Goal: Obtain resource: Obtain resource

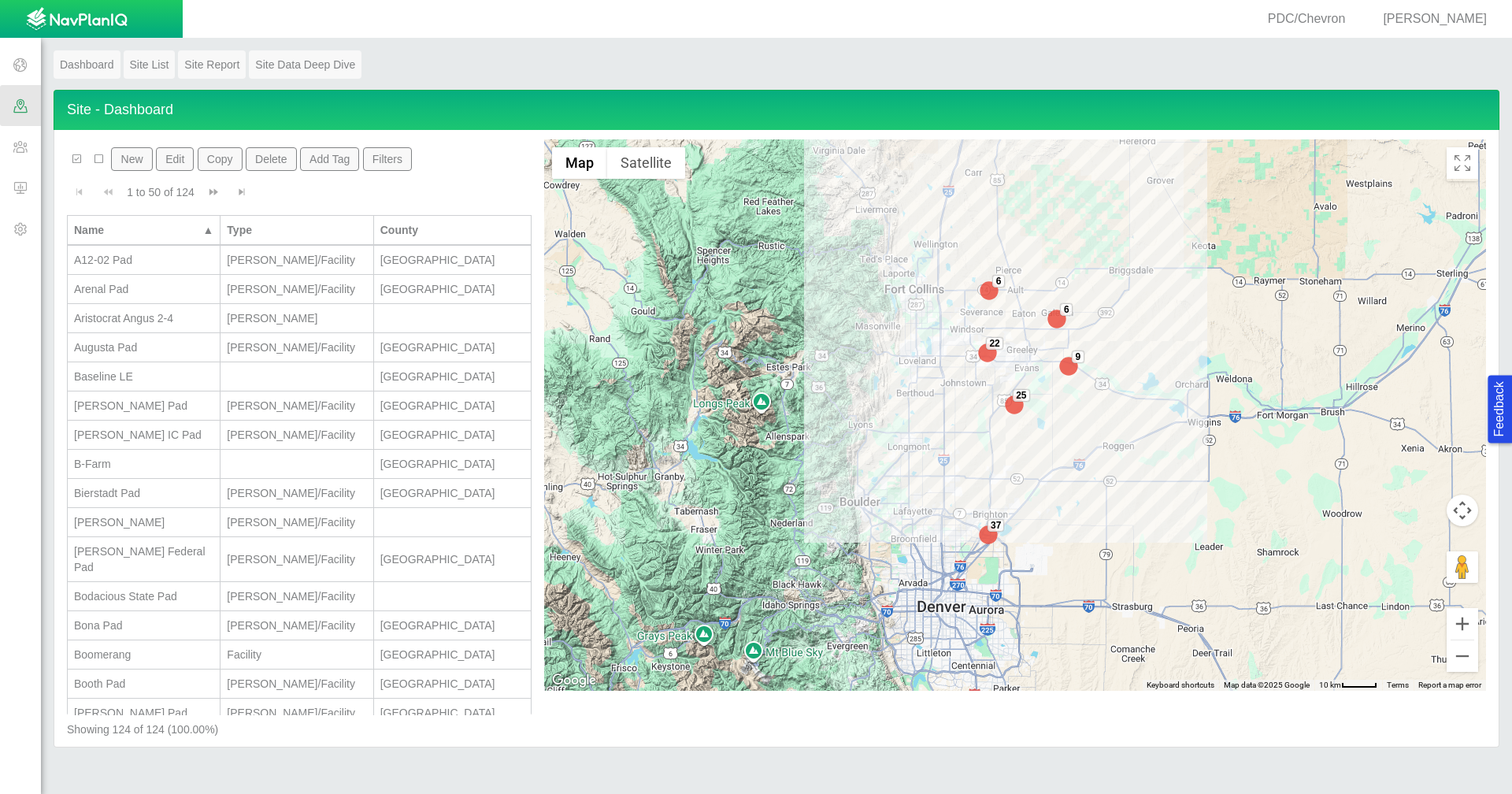
scroll to position [237, 0]
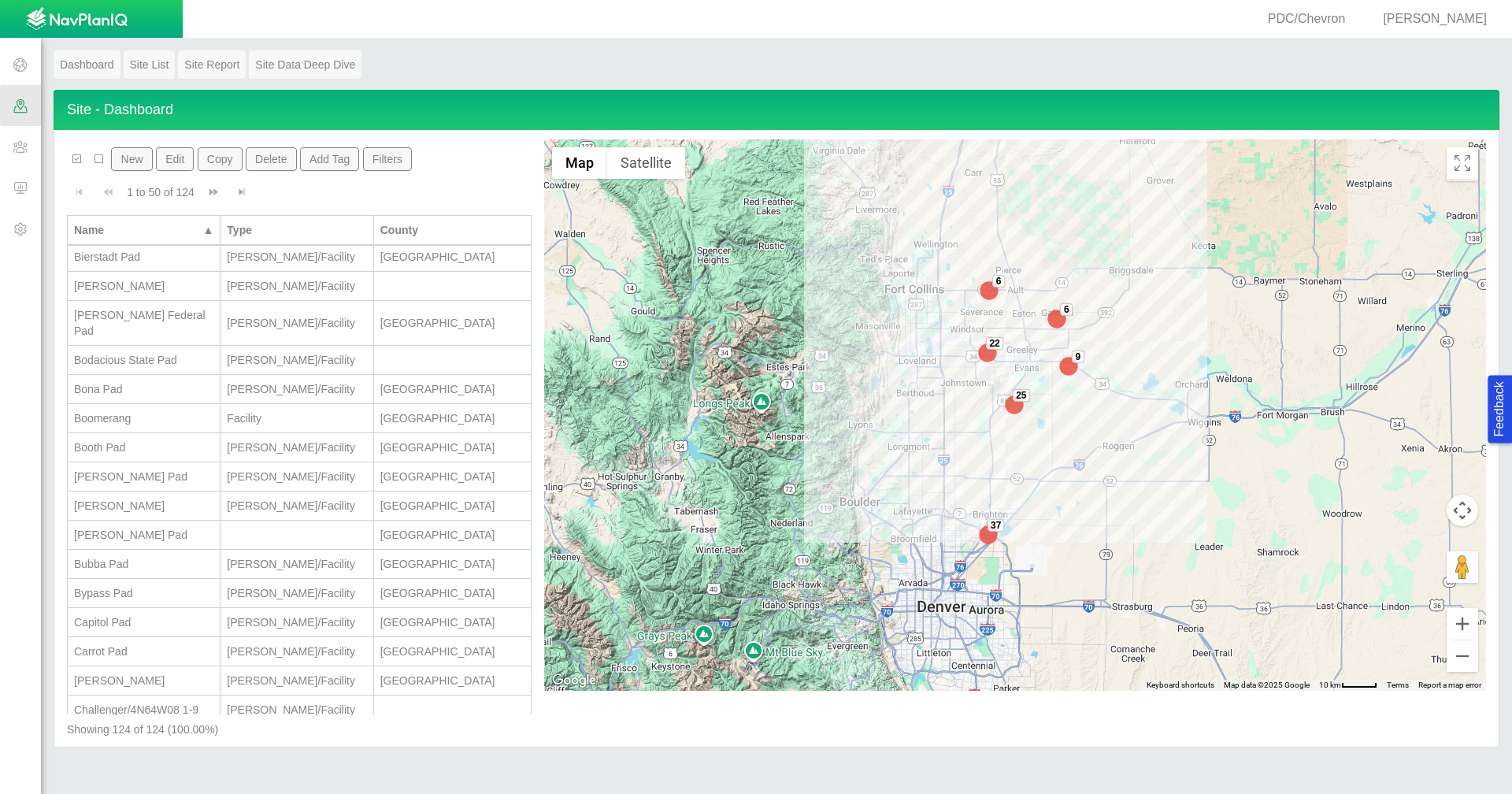
click at [25, 145] on span at bounding box center [20, 146] width 41 height 41
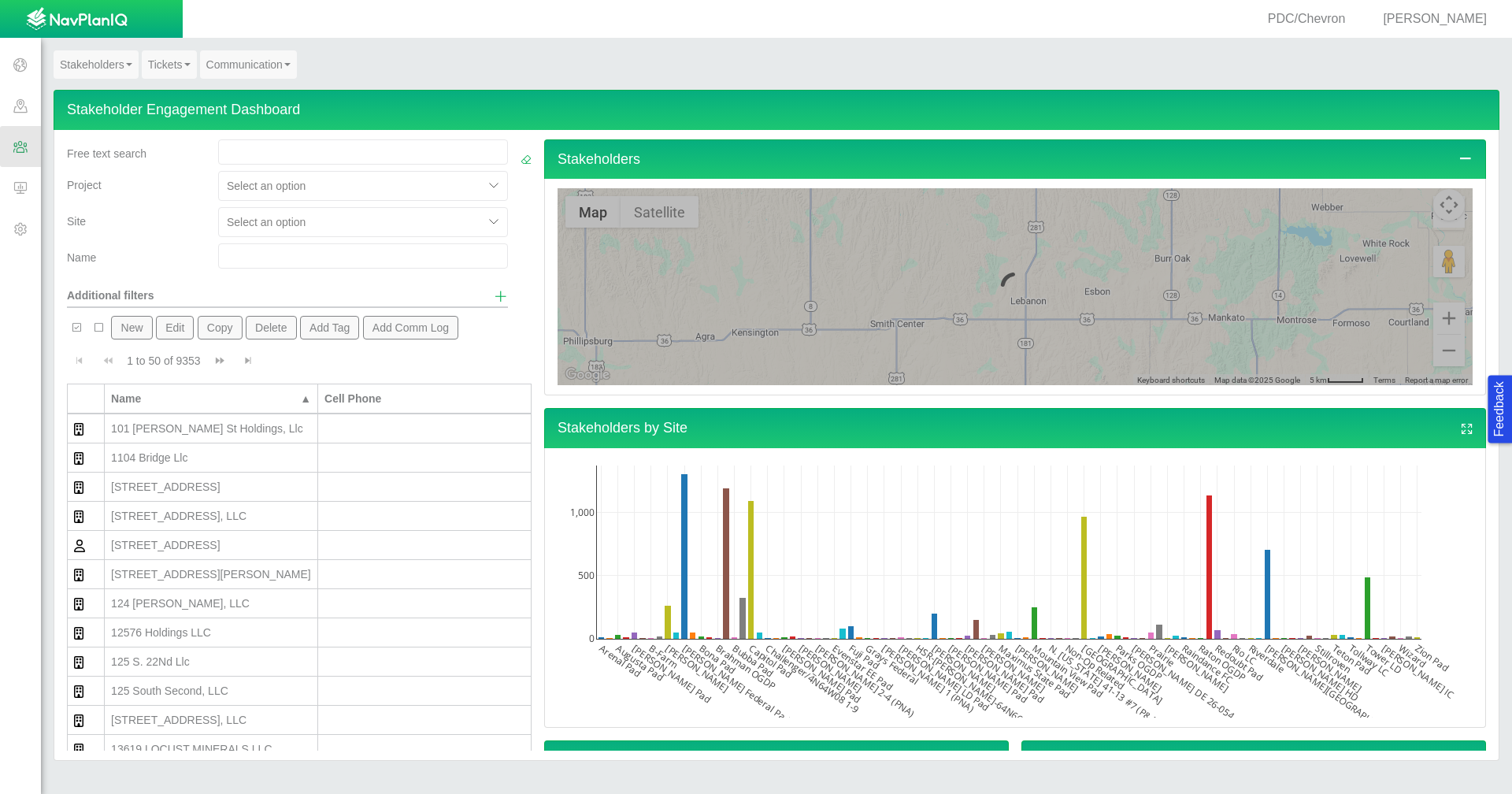
click at [131, 65] on b at bounding box center [129, 64] width 7 height 3
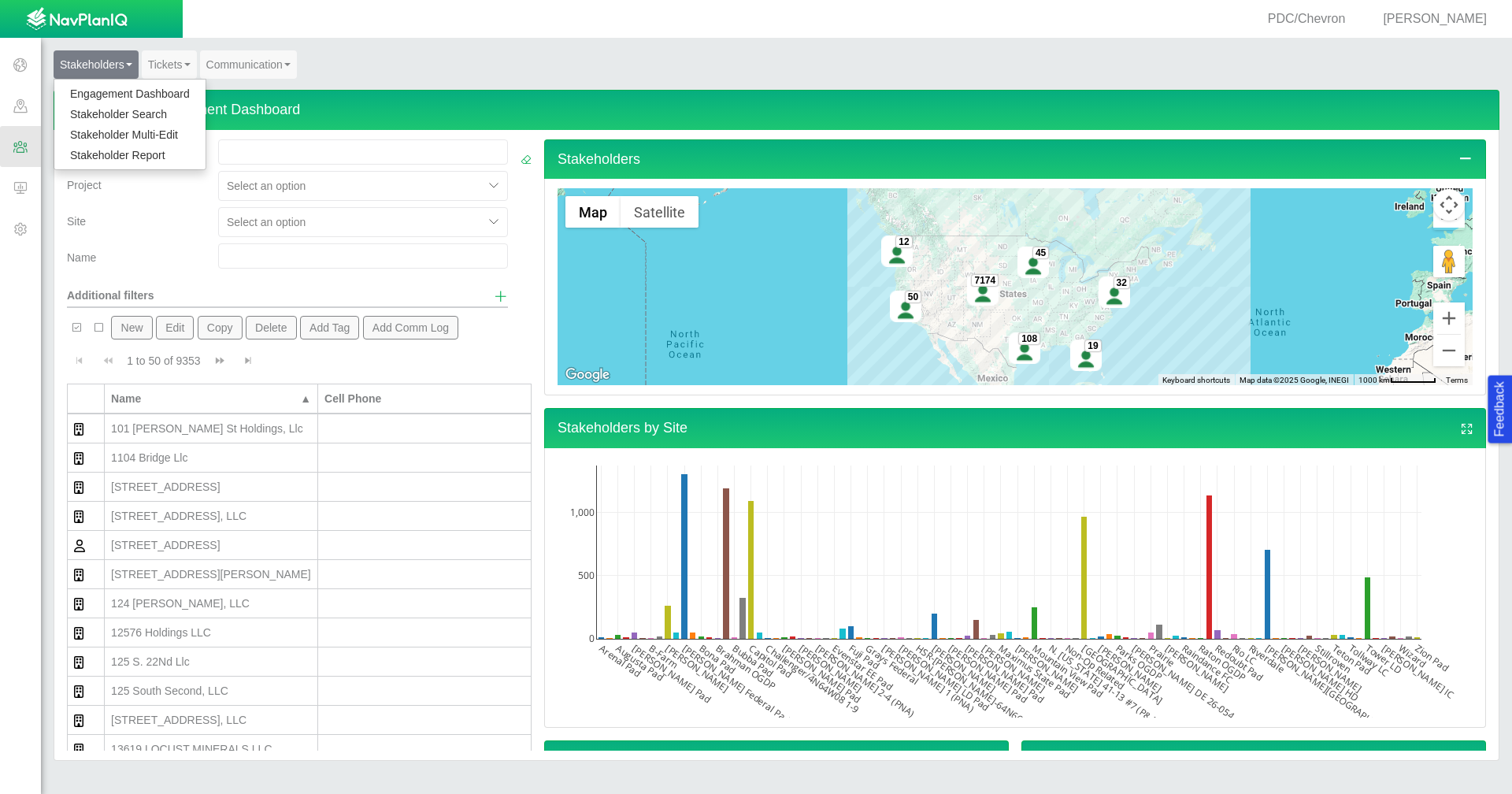
click at [143, 147] on link "Stakeholder Report" at bounding box center [129, 155] width 151 height 21
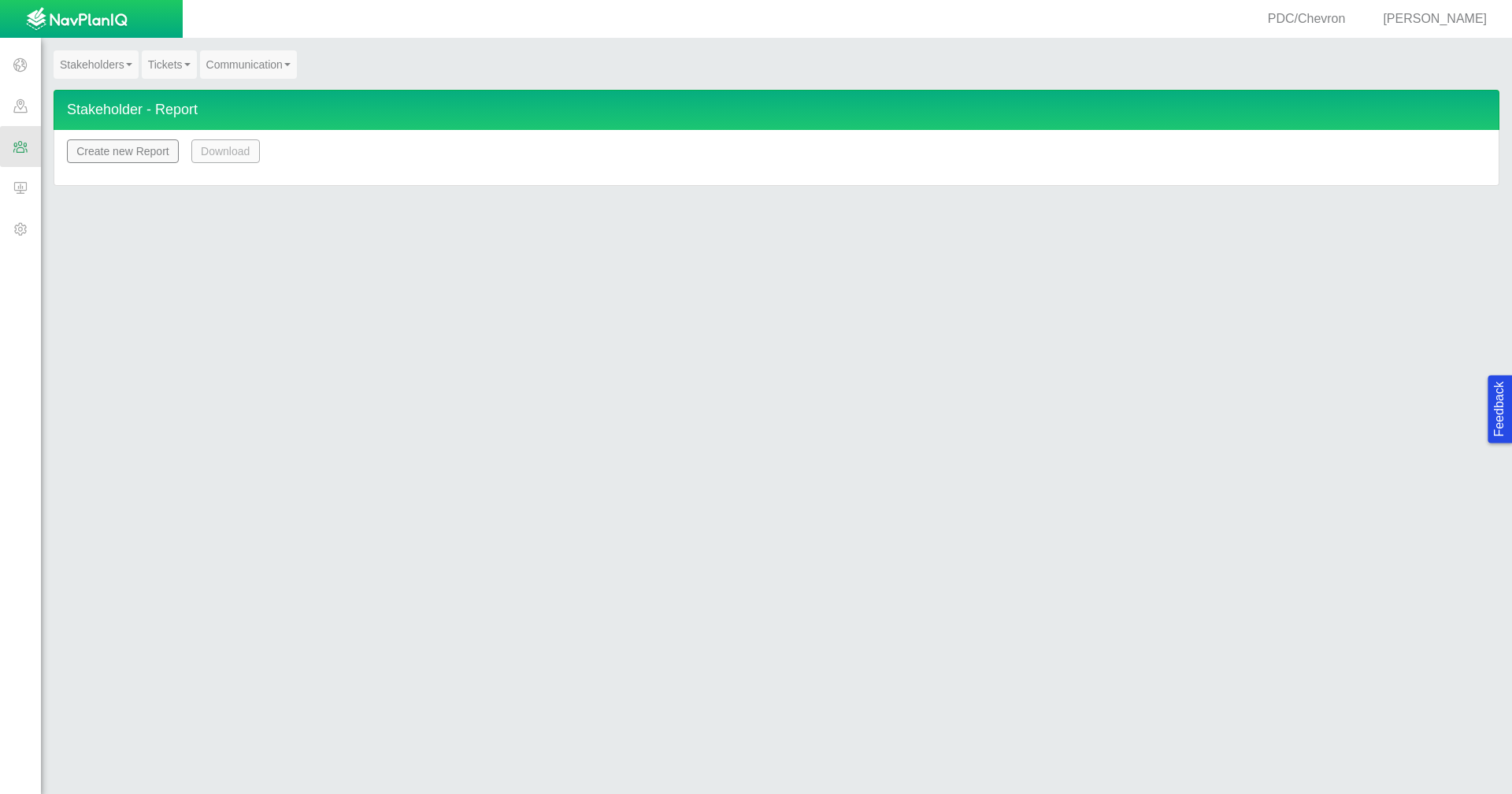
click at [143, 147] on button "Create new Report" at bounding box center [123, 151] width 112 height 23
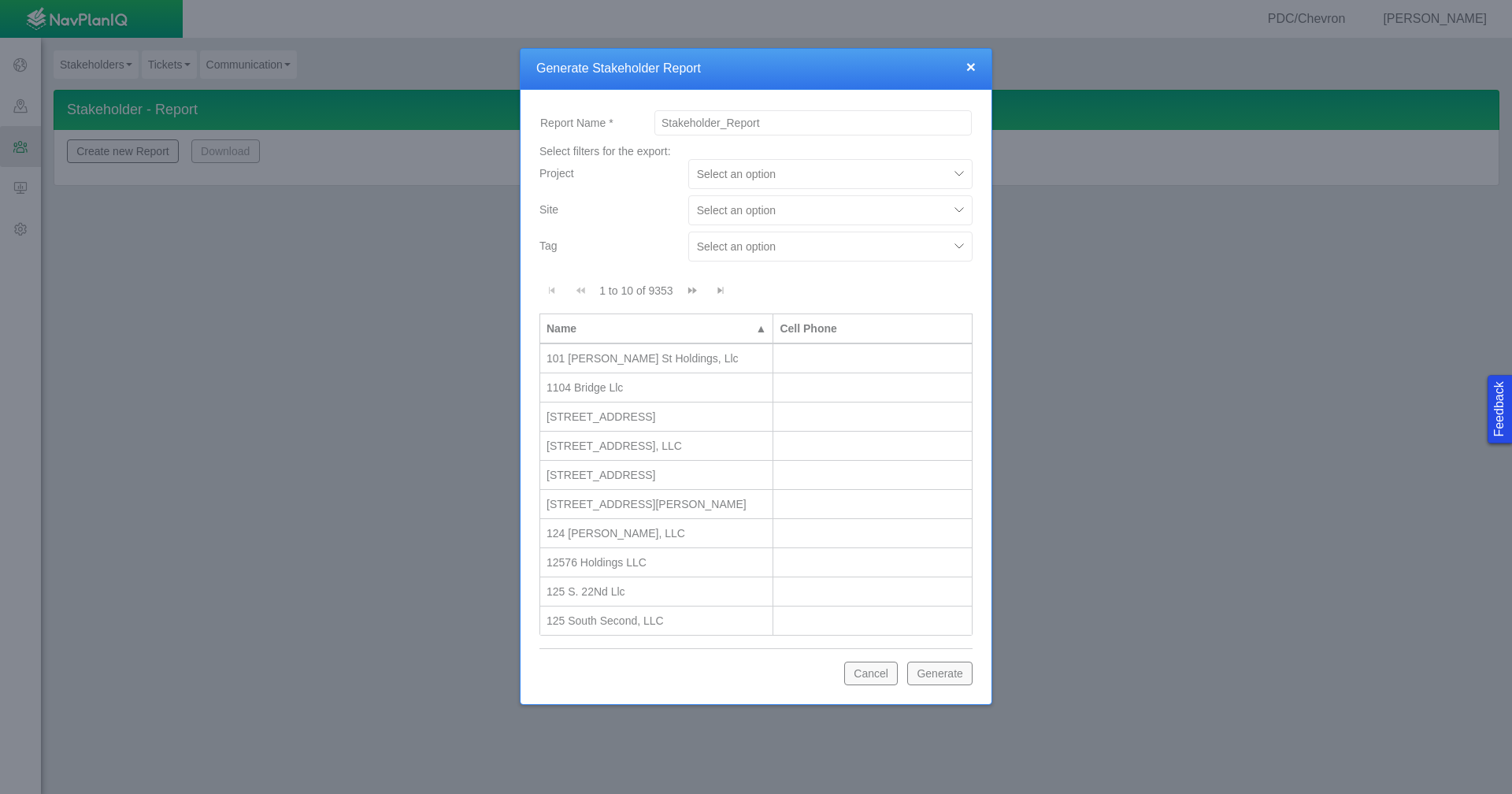
click at [956, 206] on div at bounding box center [960, 211] width 23 height 23
type input "[PERSON_NAME]"
click at [860, 249] on div "Carrot Pad" at bounding box center [830, 249] width 284 height 28
checkbox input "false"
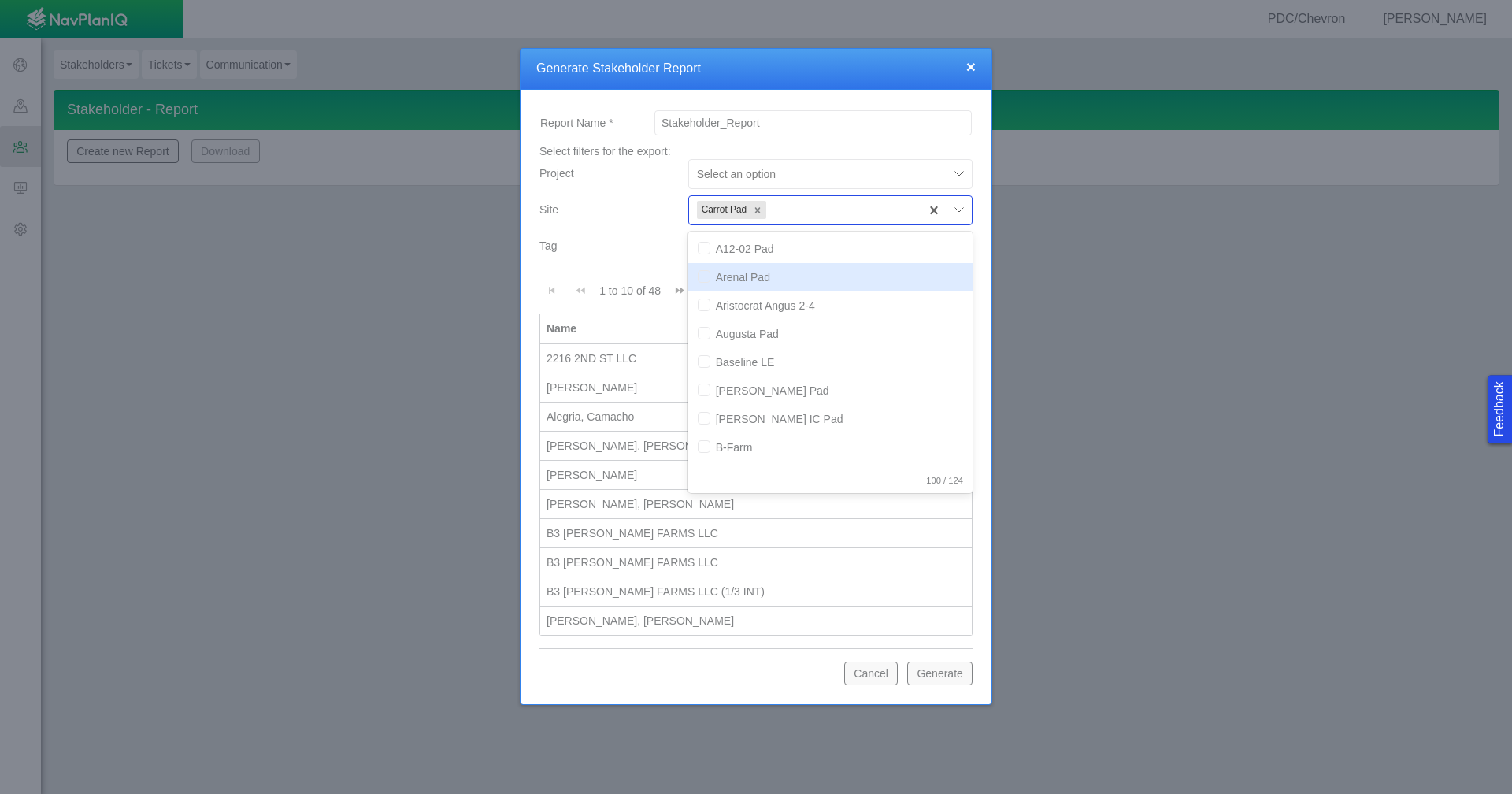
click at [608, 259] on div "Tag" at bounding box center [607, 249] width 149 height 36
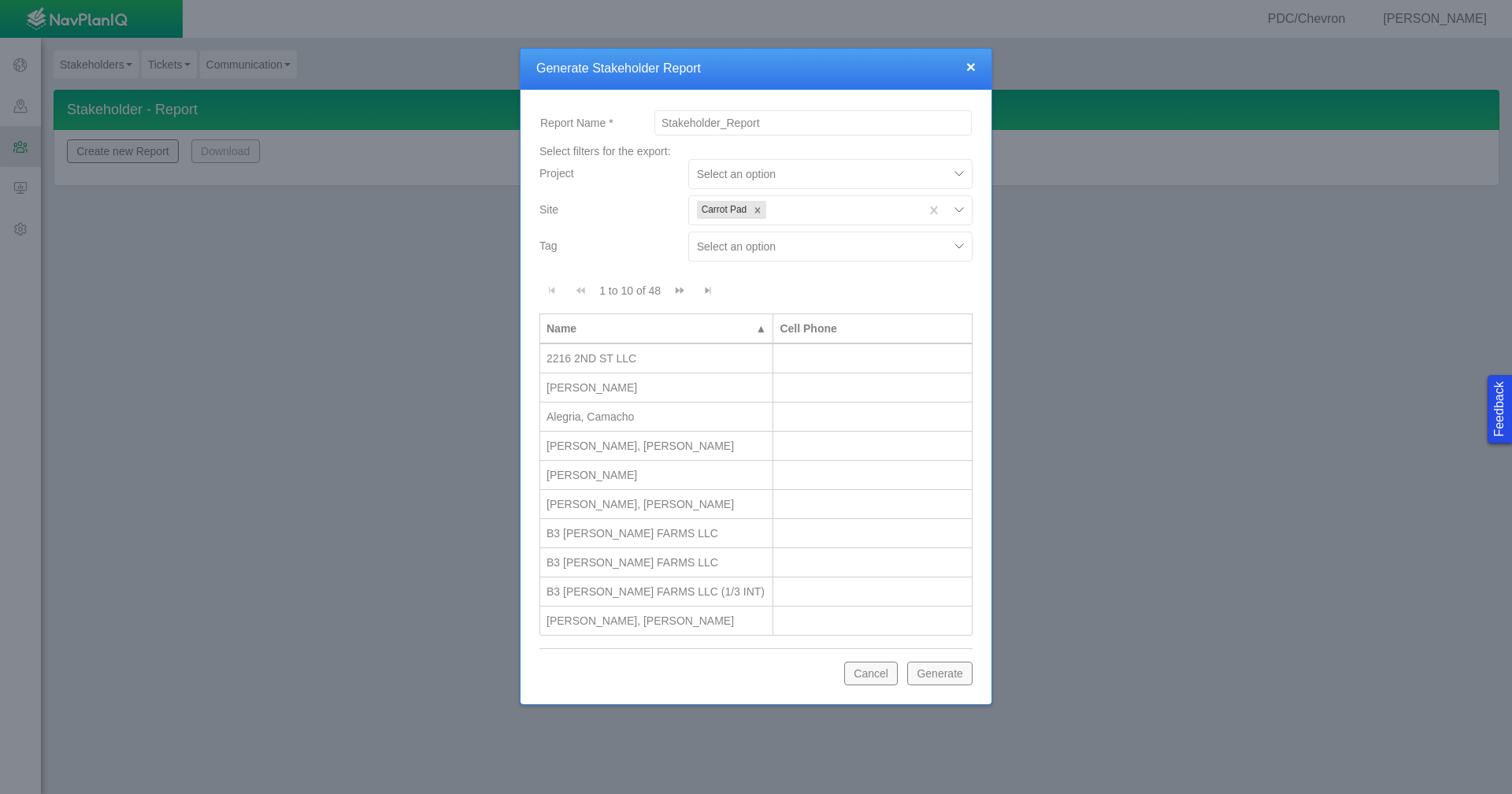
click at [928, 675] on button "Generate" at bounding box center [940, 674] width 65 height 23
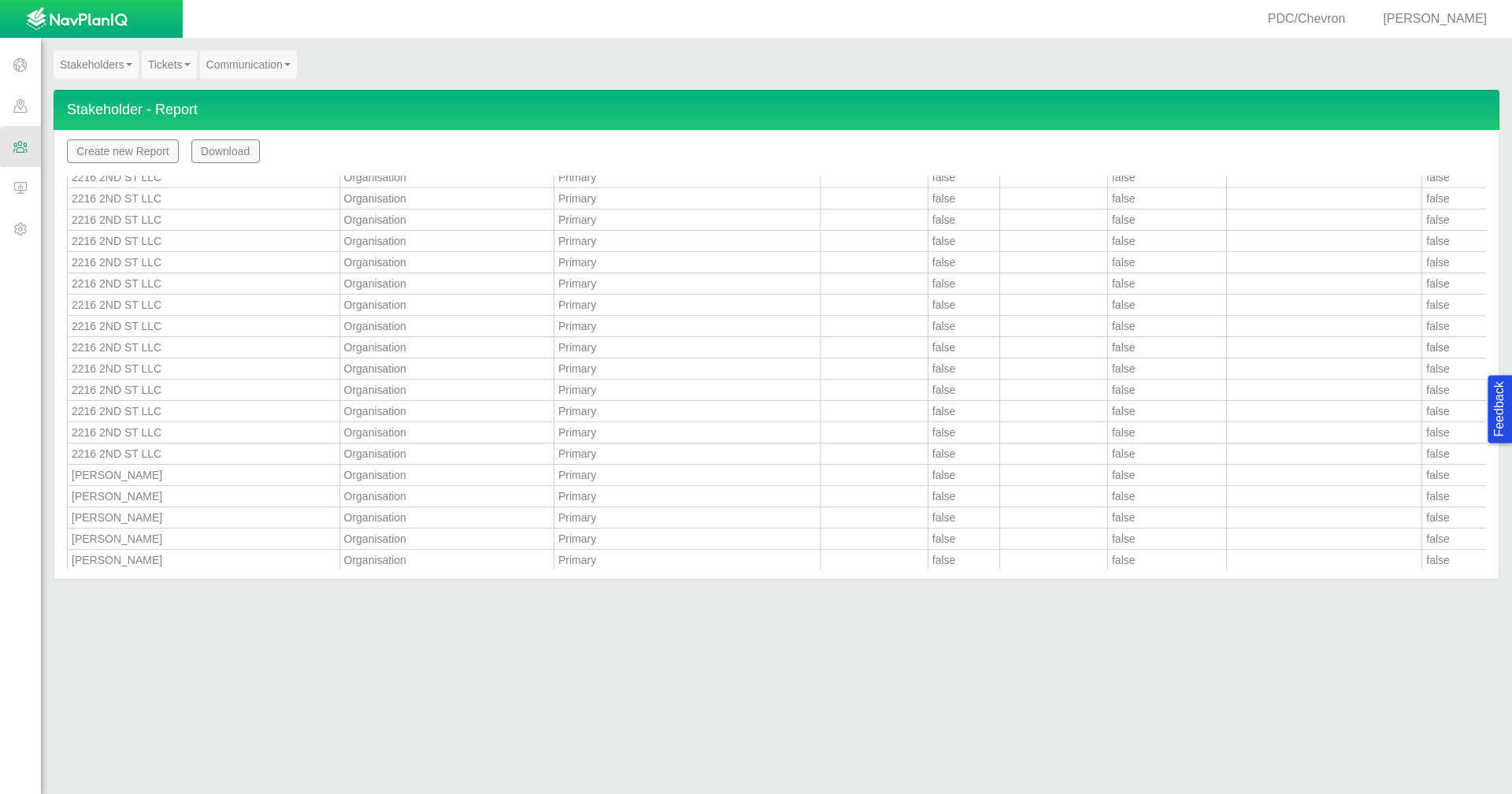
scroll to position [0, 0]
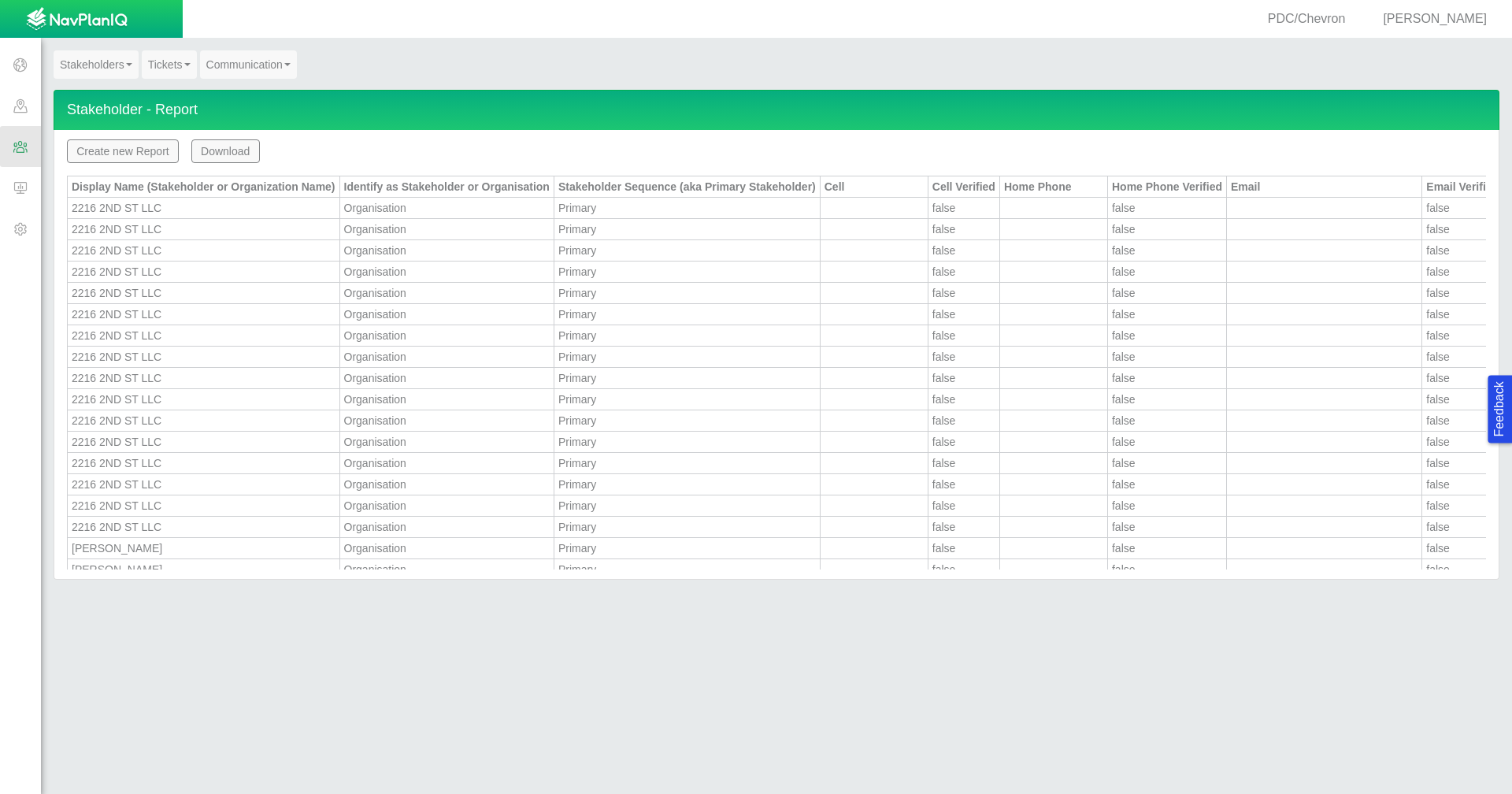
click at [216, 153] on button "Download" at bounding box center [226, 151] width 68 height 23
click at [122, 69] on link "Stakeholders" at bounding box center [96, 64] width 85 height 28
click at [113, 116] on link "Stakeholder Search" at bounding box center [129, 114] width 151 height 21
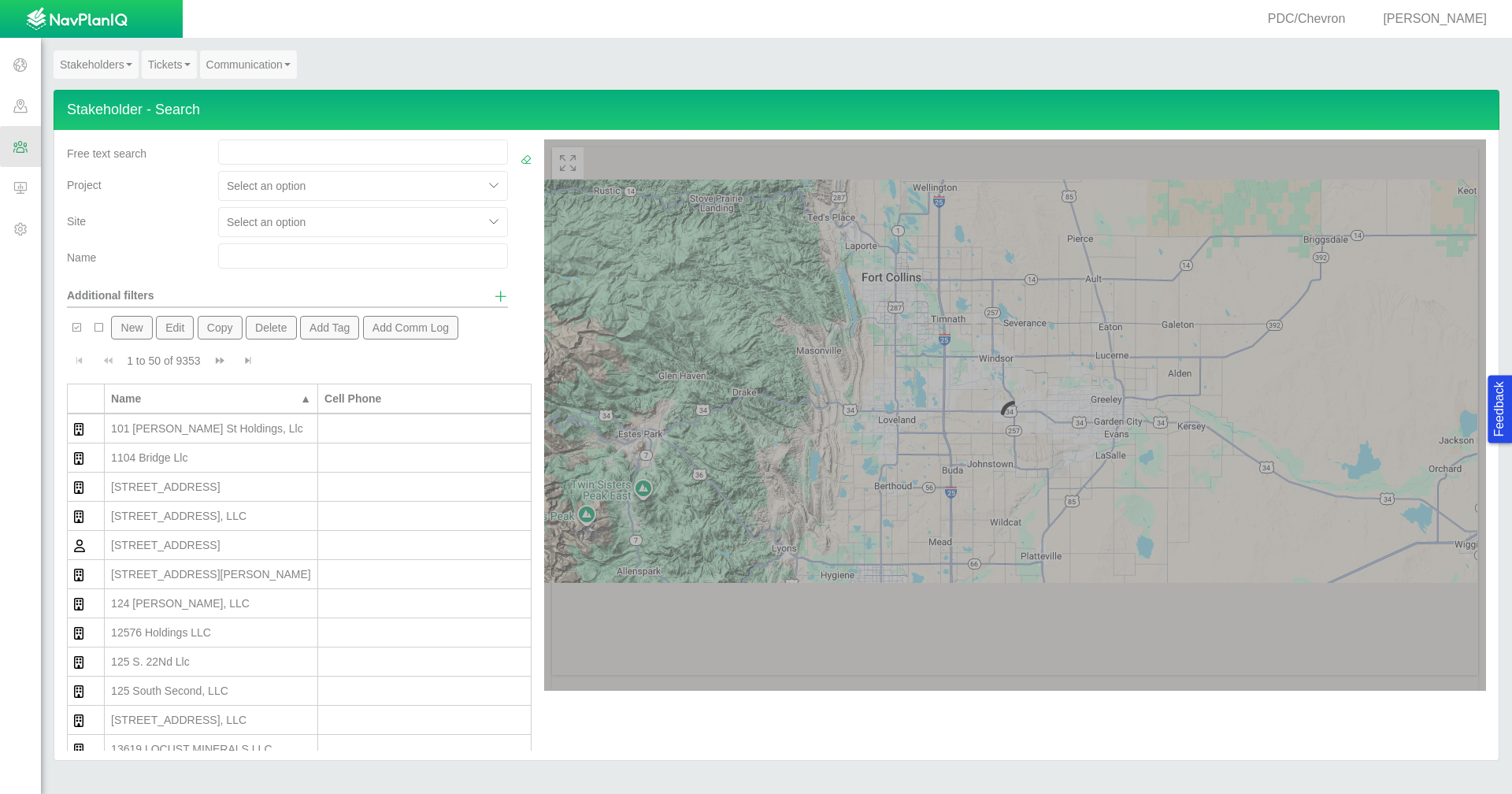
click at [135, 330] on button "New" at bounding box center [131, 328] width 41 height 23
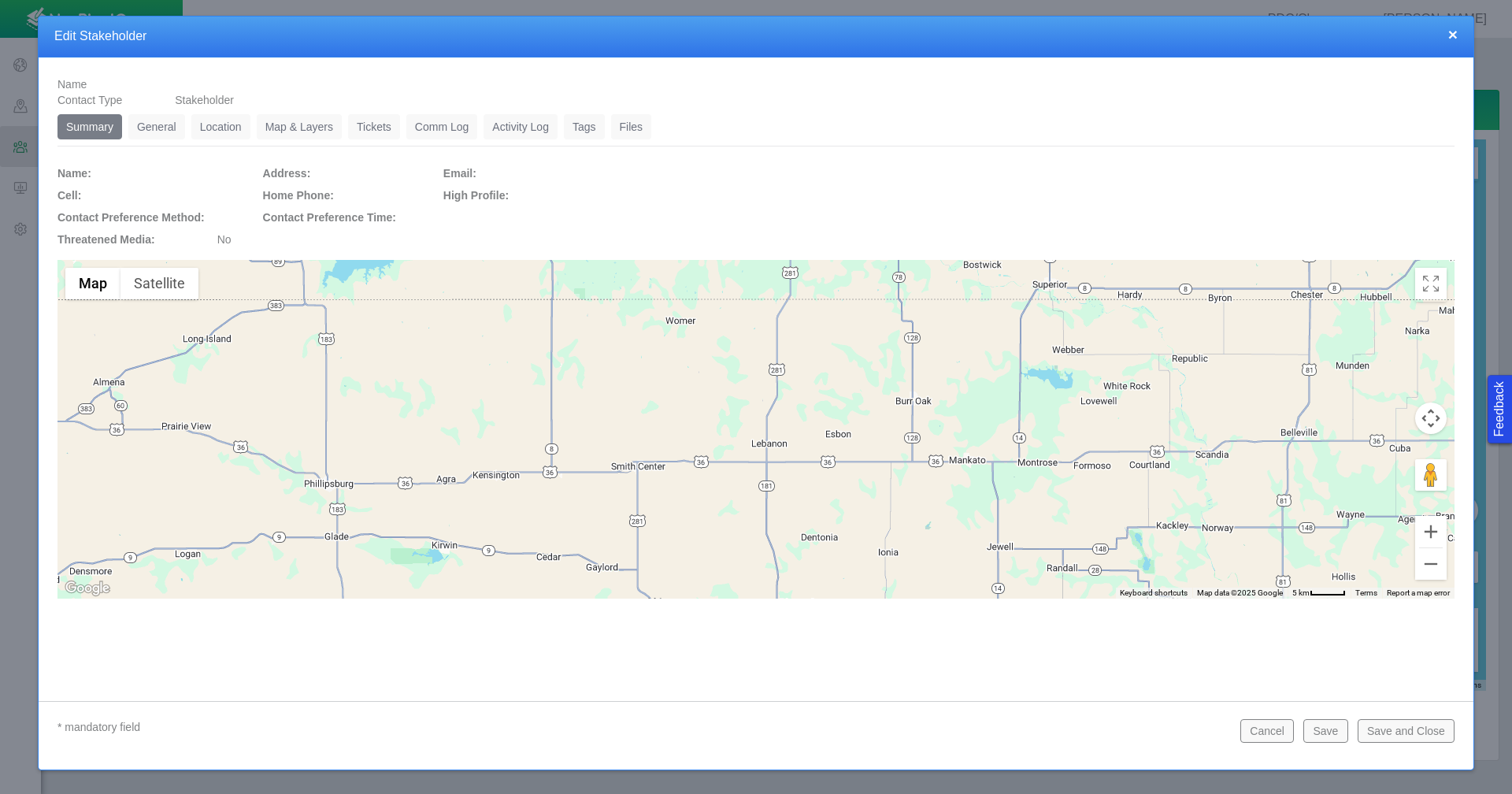
click at [160, 127] on link "General" at bounding box center [157, 127] width 57 height 25
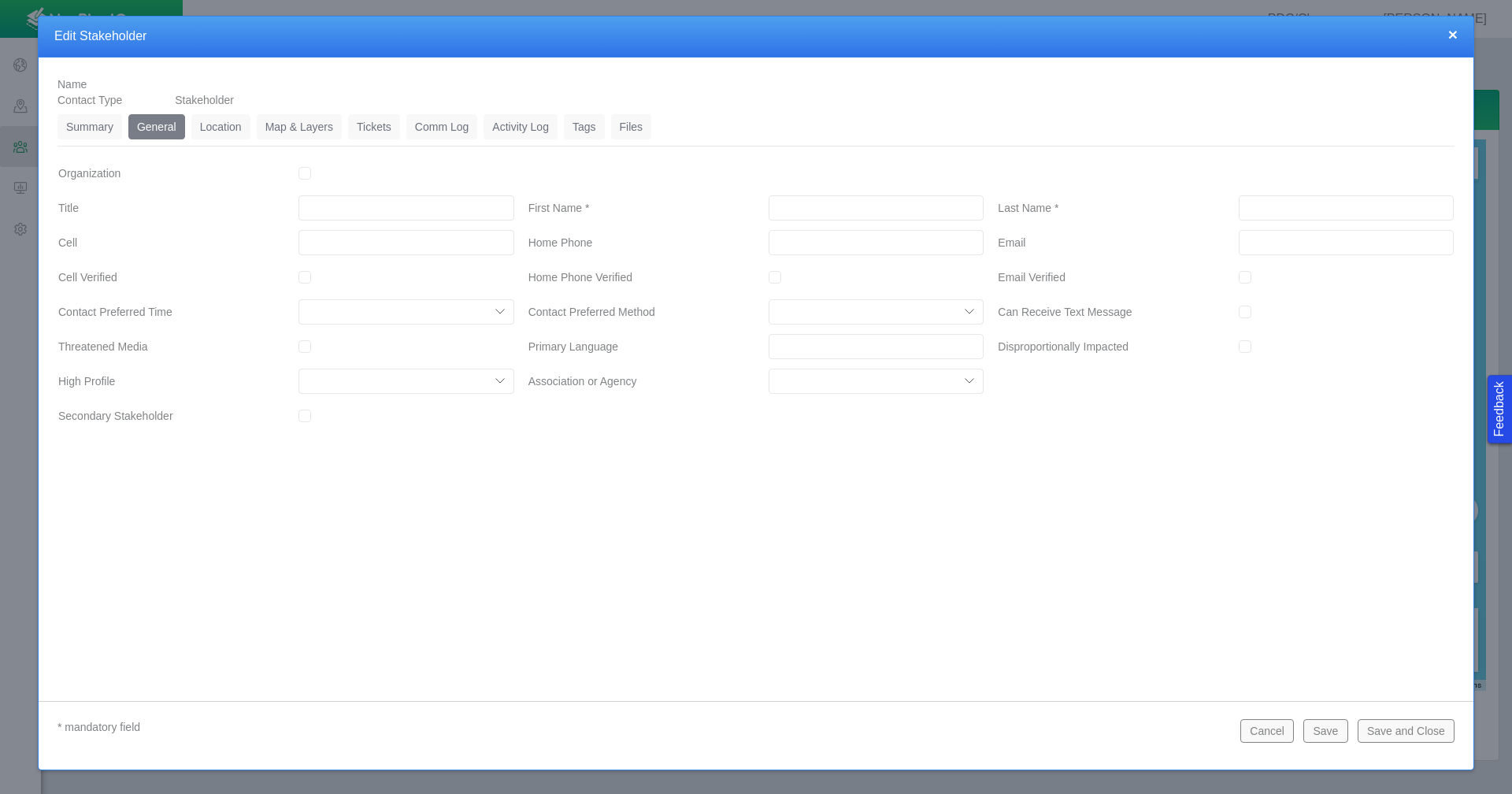
click at [1449, 34] on button "×" at bounding box center [1453, 34] width 9 height 17
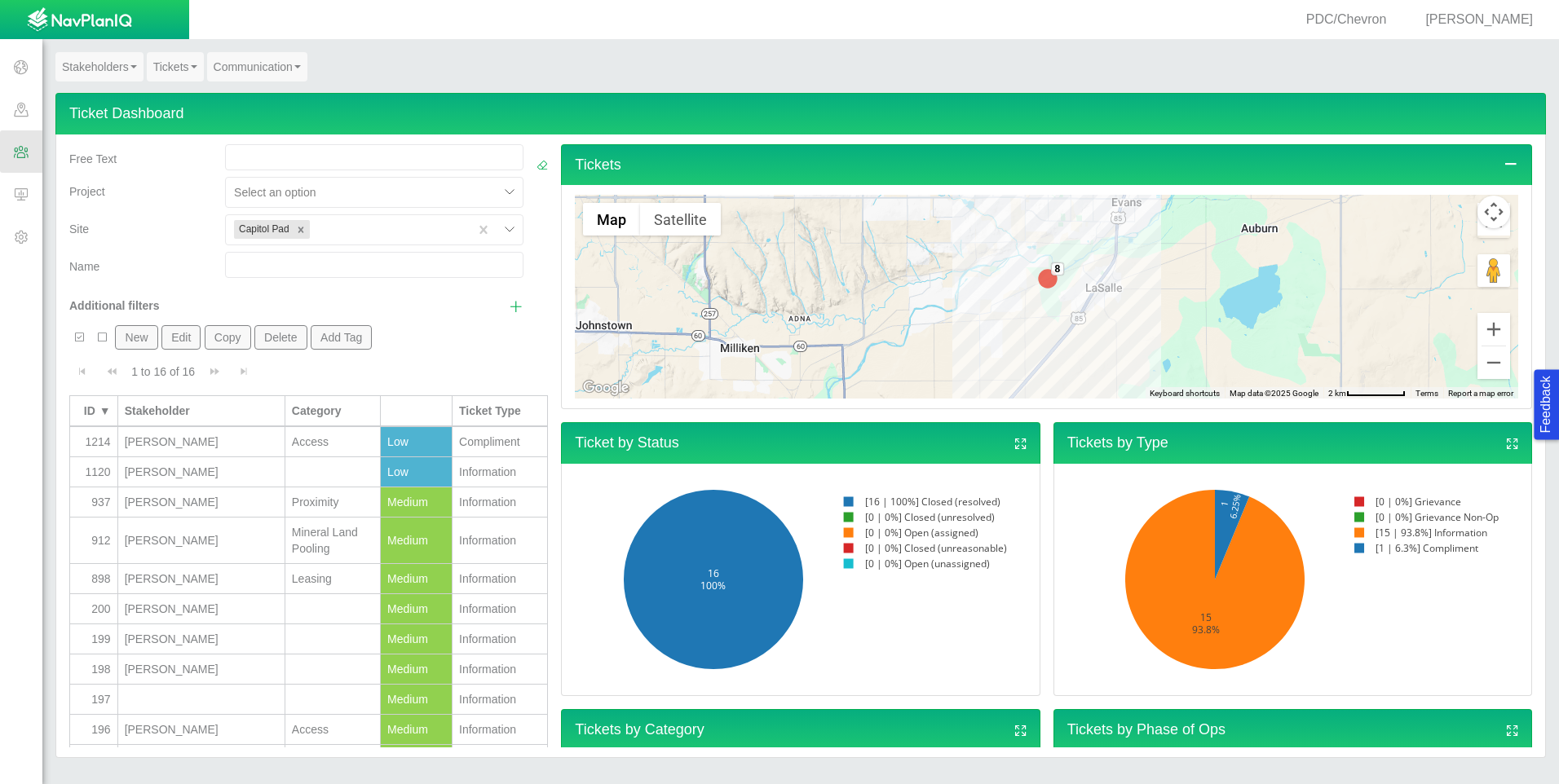
click at [106, 66] on link "Stakeholders" at bounding box center [99, 67] width 88 height 29
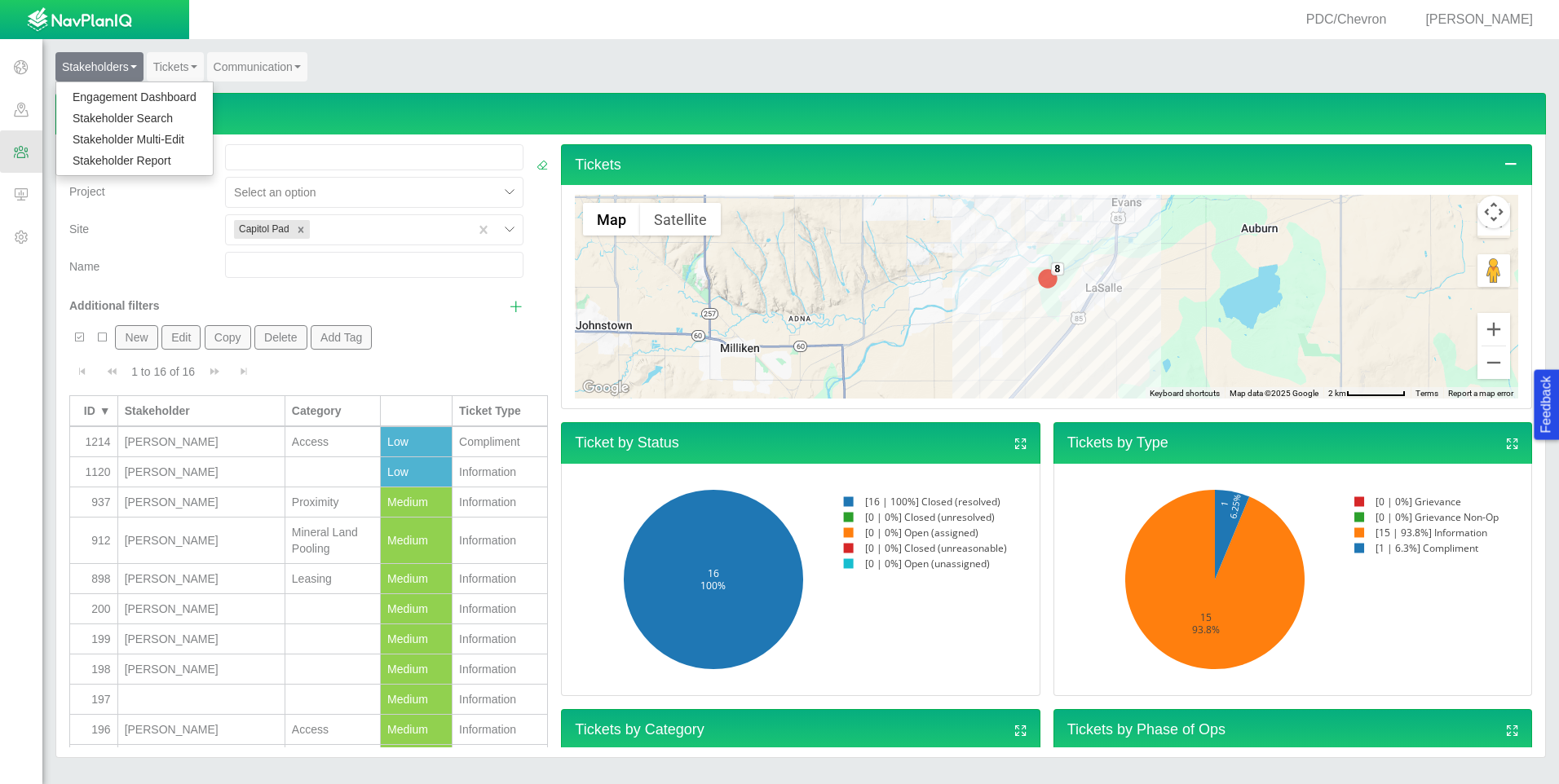
click at [103, 93] on link "Engagement Dashboard" at bounding box center [134, 97] width 157 height 22
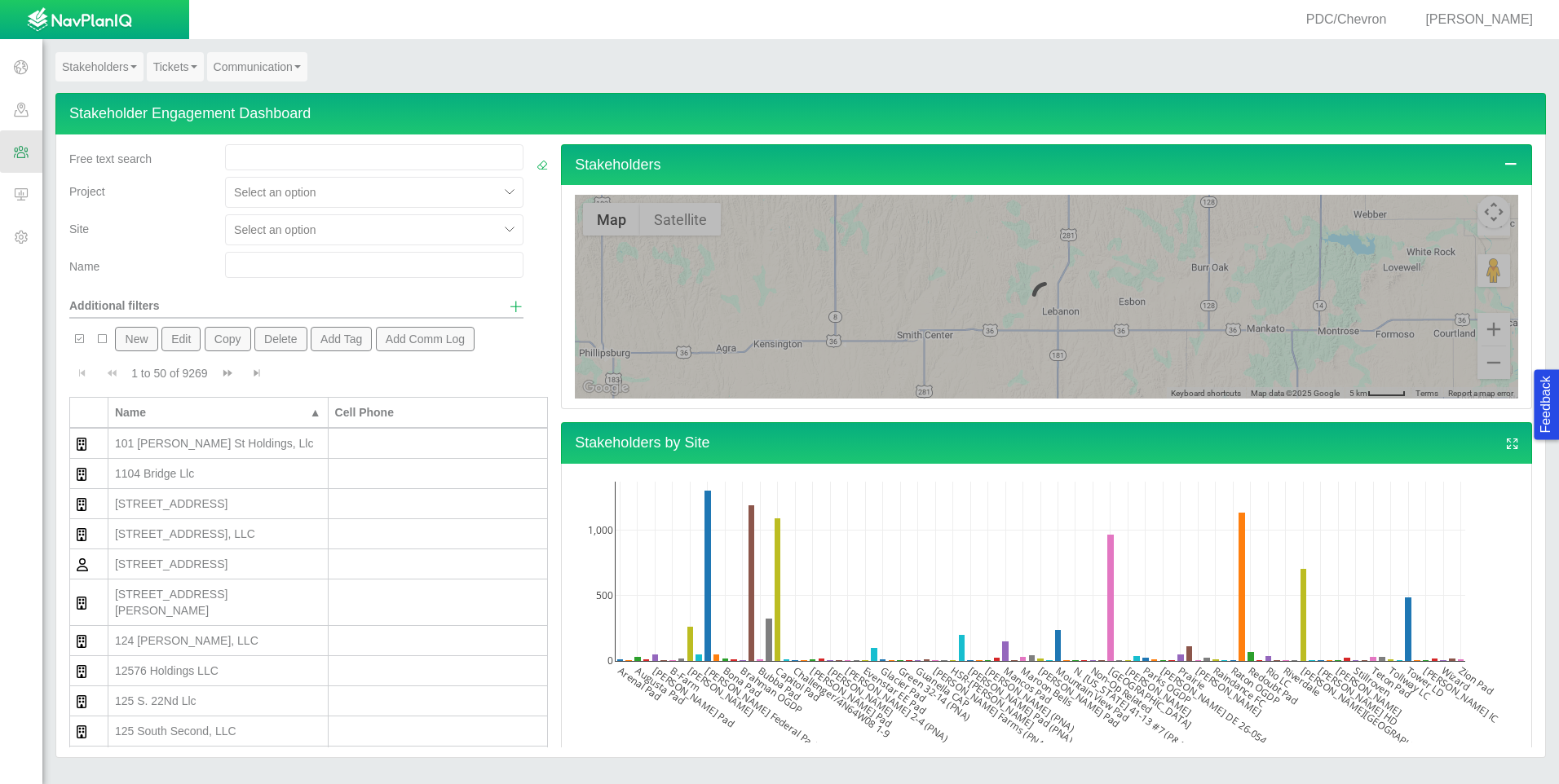
click at [131, 66] on b at bounding box center [134, 67] width 7 height 3
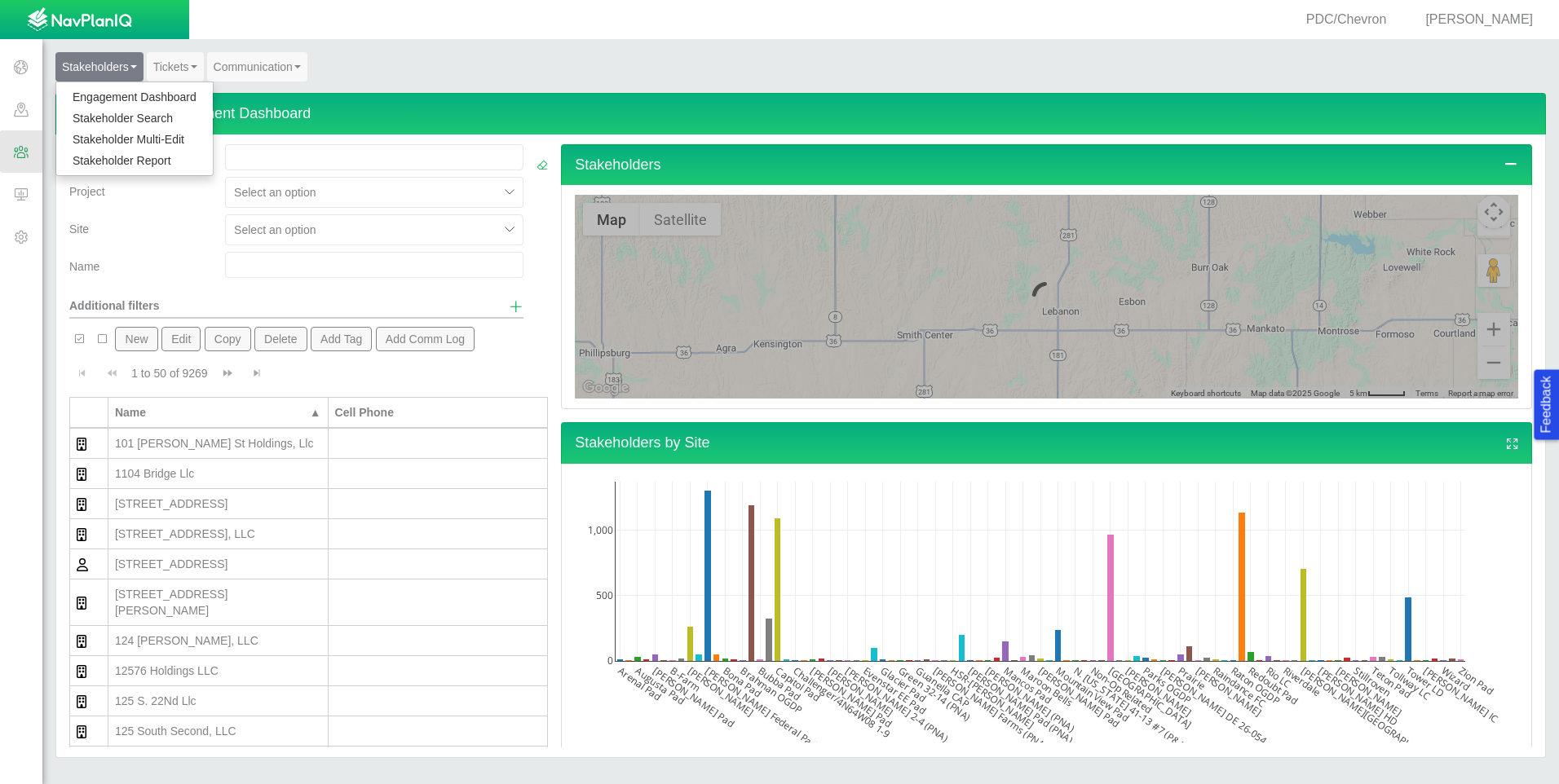
click at [144, 155] on link "Stakeholder Report" at bounding box center [134, 160] width 157 height 22
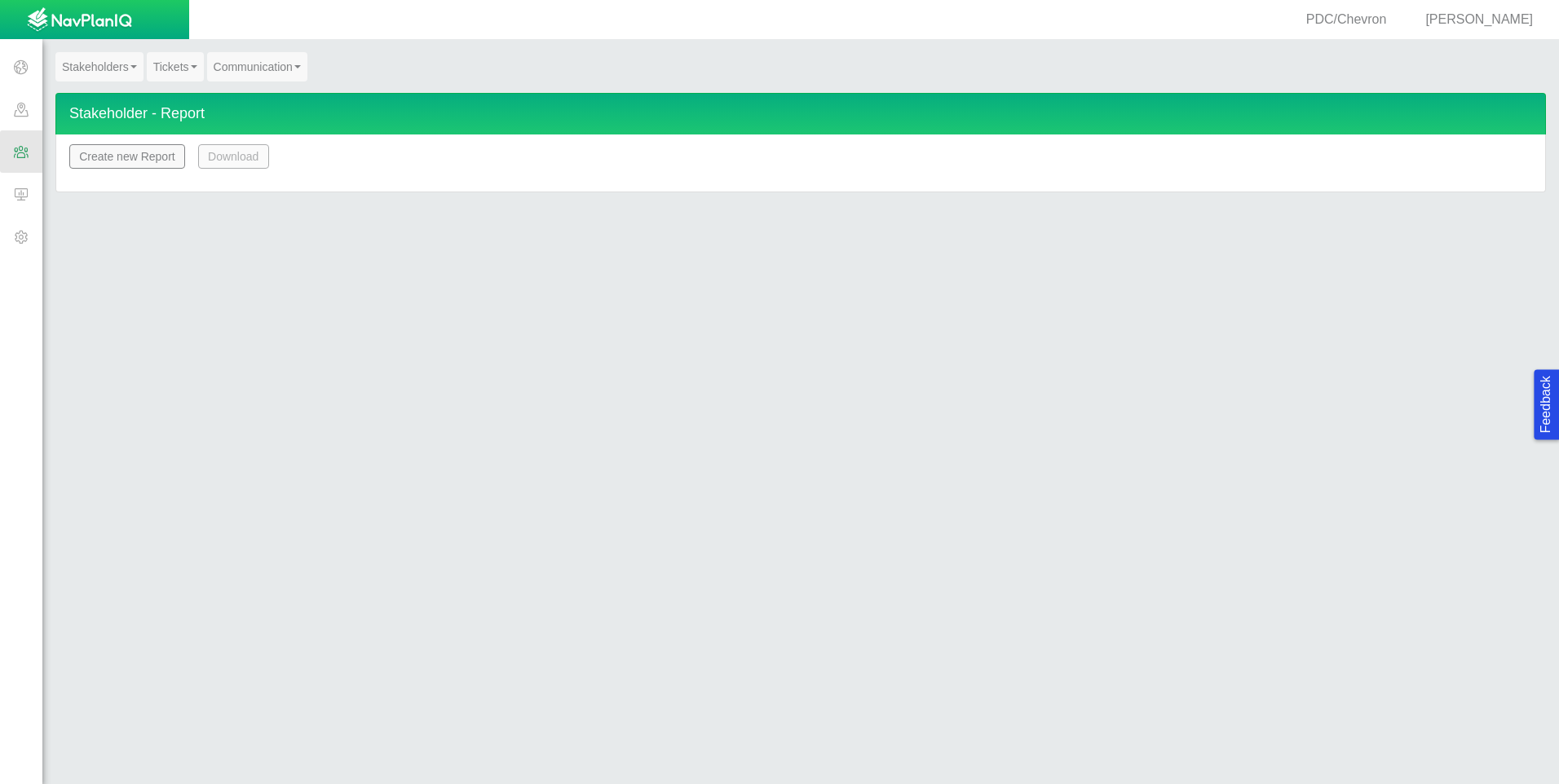
click at [164, 148] on button "Create new Report" at bounding box center [127, 156] width 116 height 24
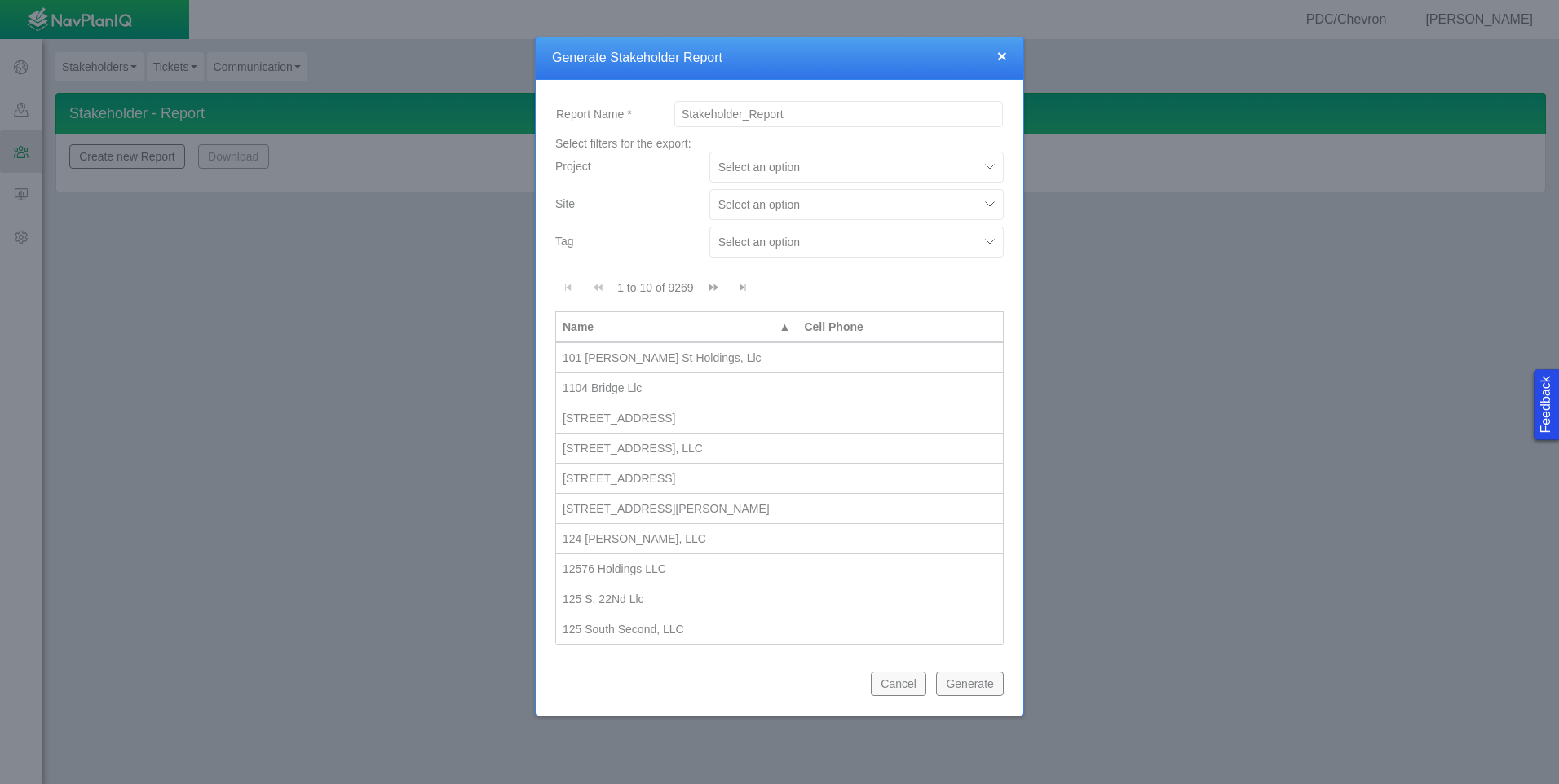
click at [898, 207] on div at bounding box center [844, 204] width 252 height 20
type input "Cap"
click at [828, 249] on div "Capitol Pad" at bounding box center [856, 245] width 294 height 29
checkbox input "false"
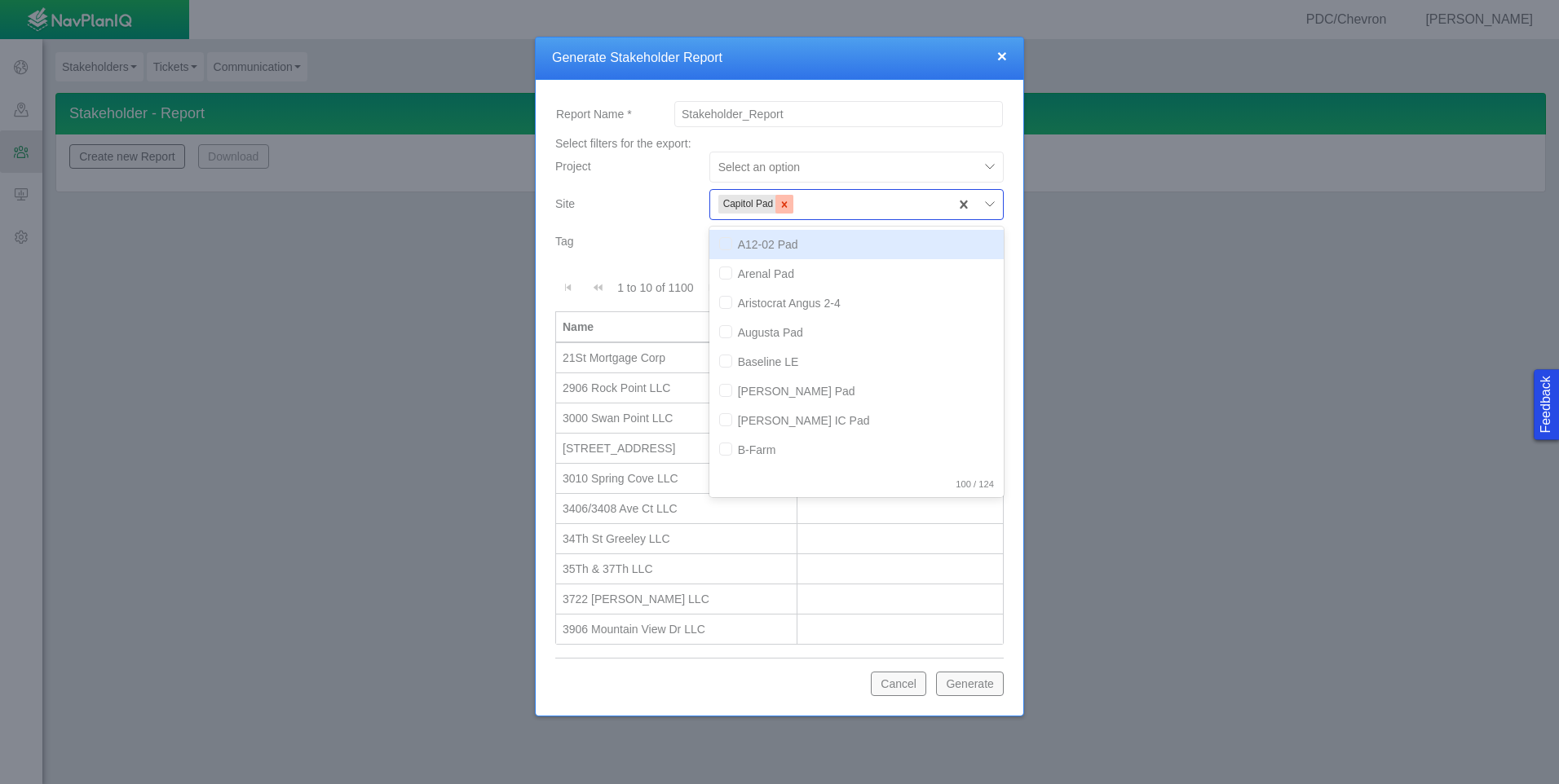
click at [782, 204] on icon "Remove Capitol Pad" at bounding box center [783, 204] width 11 height 11
checkbox input "false"
type input "[PERSON_NAME]"
click at [786, 242] on div "Carrot Pad" at bounding box center [856, 245] width 294 height 29
checkbox input "false"
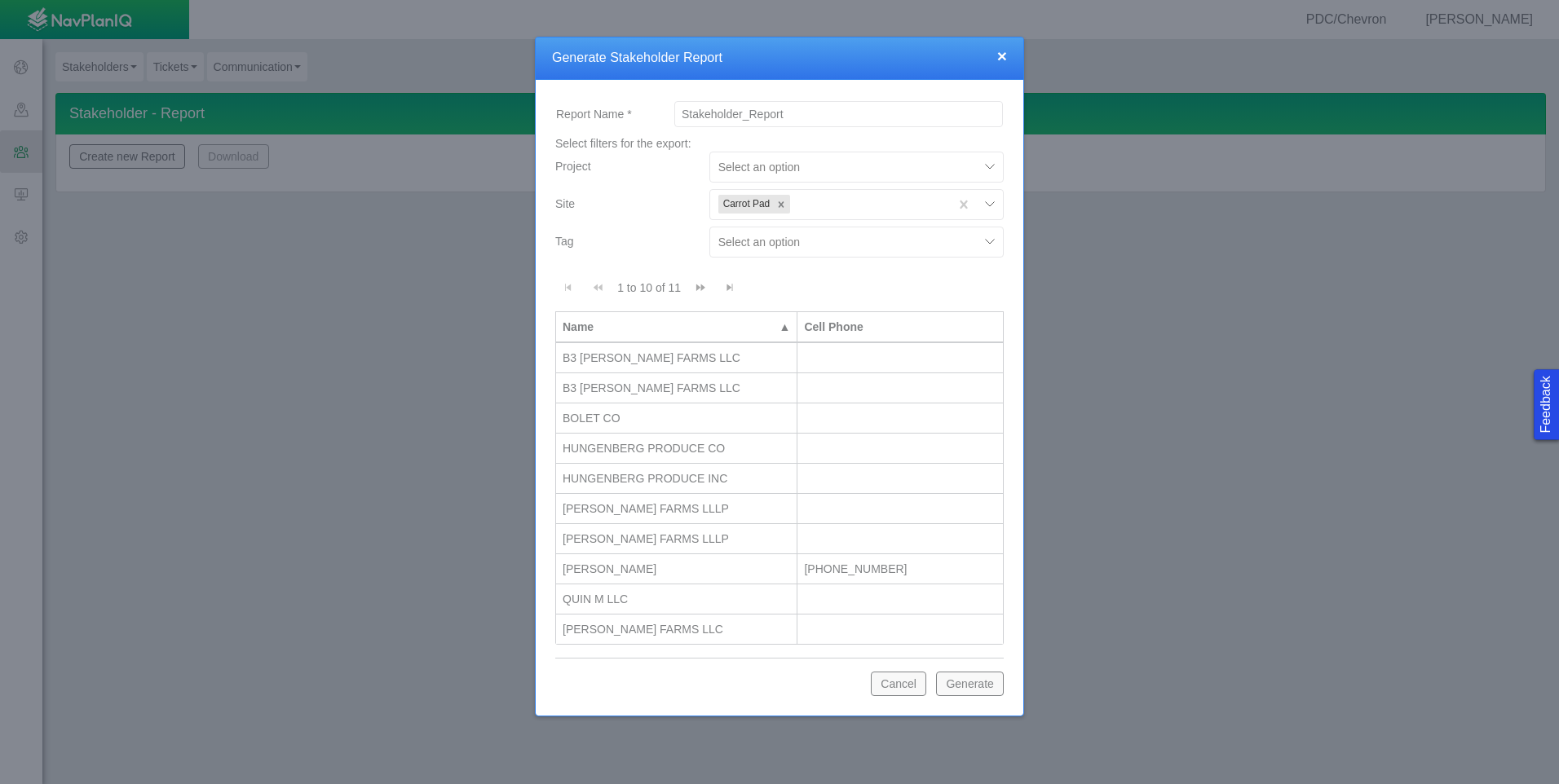
click at [653, 242] on div "Tag" at bounding box center [625, 238] width 141 height 22
click at [956, 688] on button "Generate" at bounding box center [969, 684] width 67 height 24
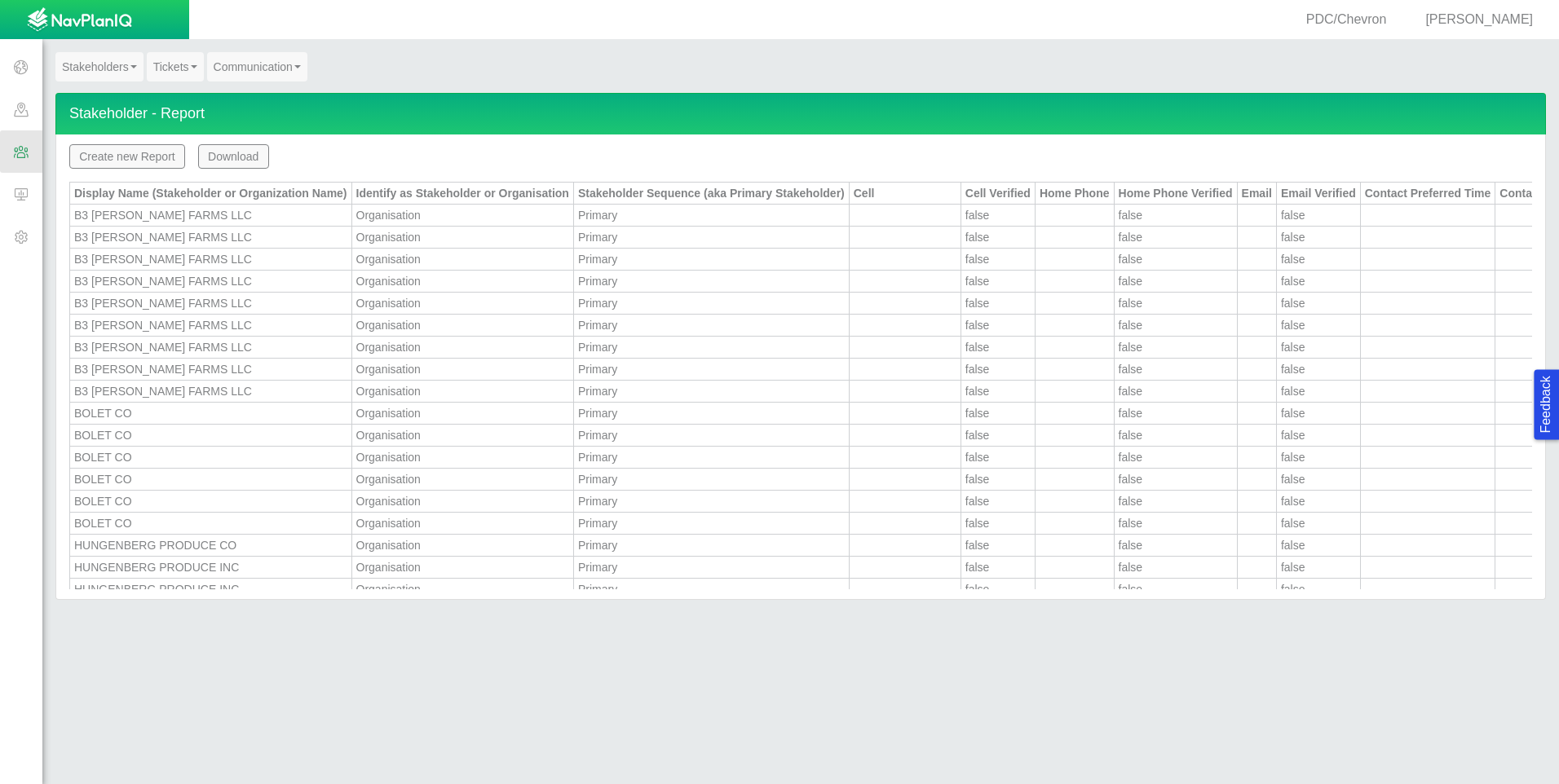
click at [244, 155] on button "Download" at bounding box center [233, 156] width 71 height 24
